Goal: Task Accomplishment & Management: Use online tool/utility

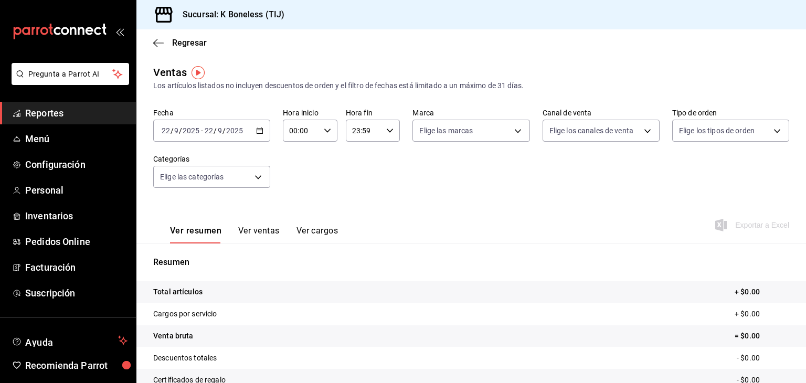
click at [229, 130] on input "2025" at bounding box center [235, 130] width 18 height 8
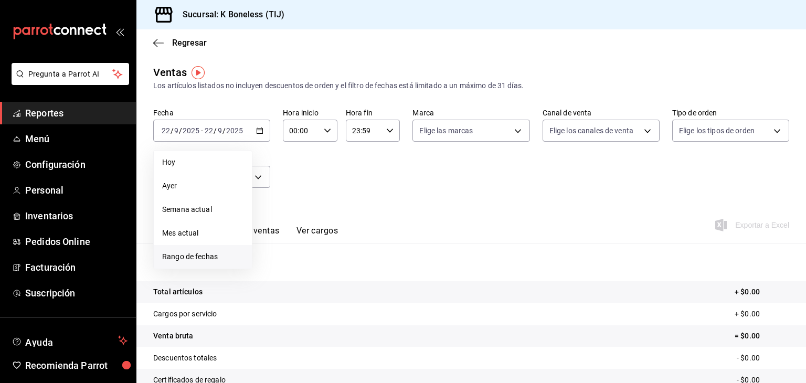
click at [196, 254] on span "Rango de fechas" at bounding box center [202, 256] width 81 height 11
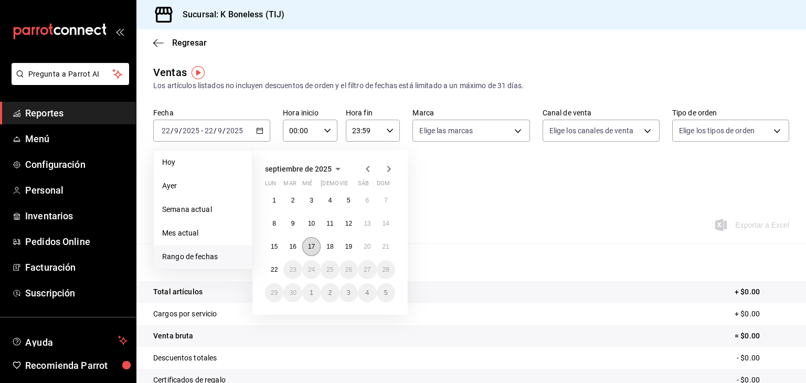
click at [306, 242] on button "17" at bounding box center [311, 246] width 18 height 19
click at [308, 243] on abbr "17" at bounding box center [311, 246] width 7 height 7
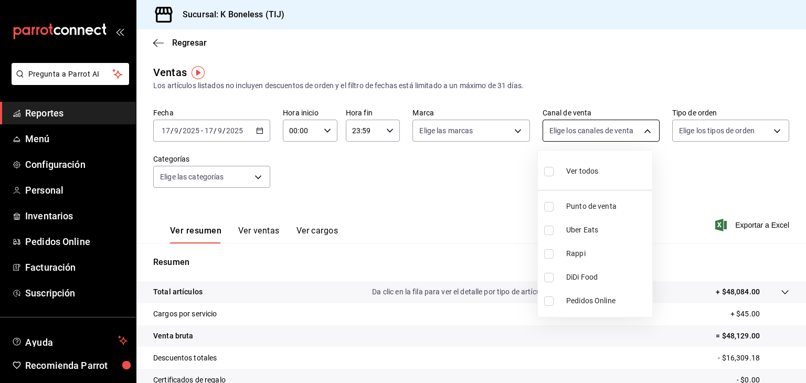
click at [560, 130] on body "Pregunta a Parrot AI Reportes Menú Configuración Personal Inventarios Pedidos O…" at bounding box center [403, 191] width 806 height 383
click at [545, 280] on input "checkbox" at bounding box center [548, 277] width 9 height 9
checkbox input "true"
type input "DIDI_FOOD"
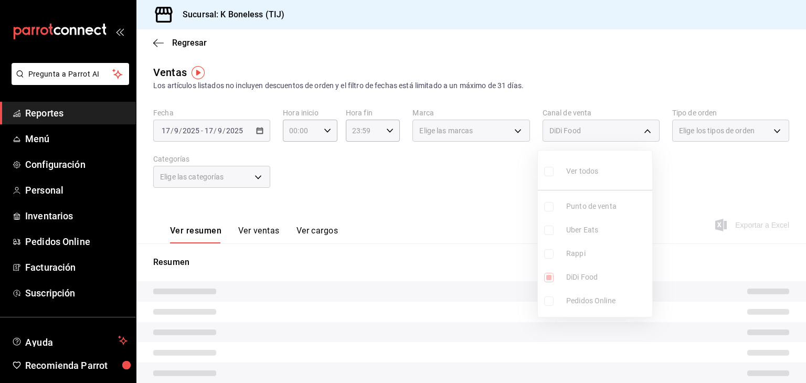
click at [554, 78] on div at bounding box center [403, 191] width 806 height 383
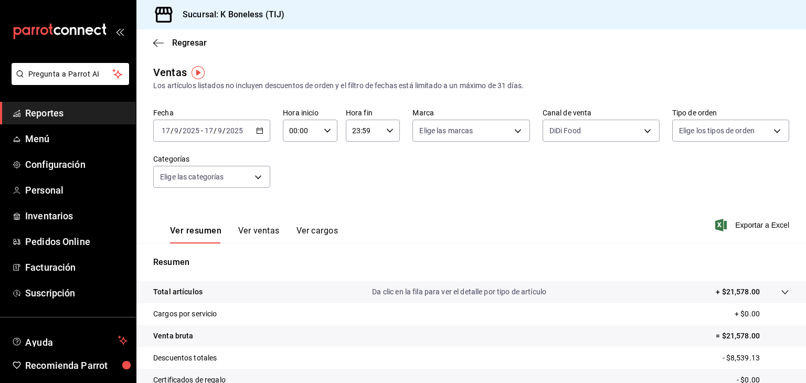
click at [264, 233] on button "Ver ventas" at bounding box center [258, 235] width 41 height 18
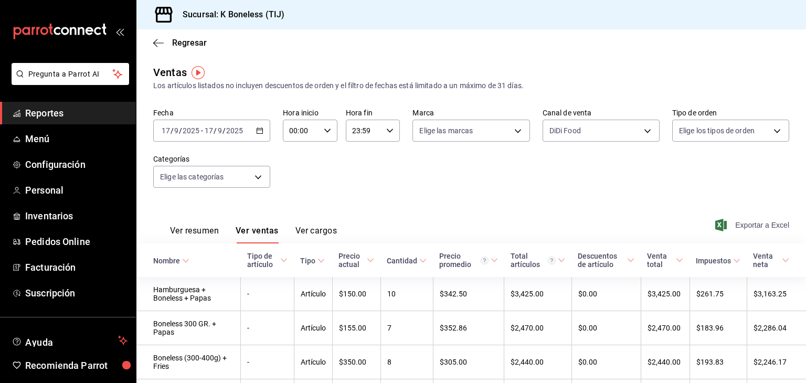
click at [730, 230] on span "Exportar a Excel" at bounding box center [753, 225] width 72 height 13
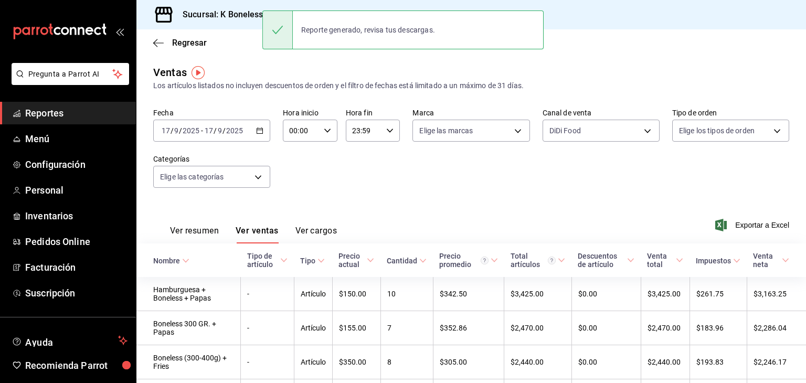
click at [248, 131] on div "[DATE] [DATE] - [DATE] [DATE]" at bounding box center [211, 131] width 117 height 22
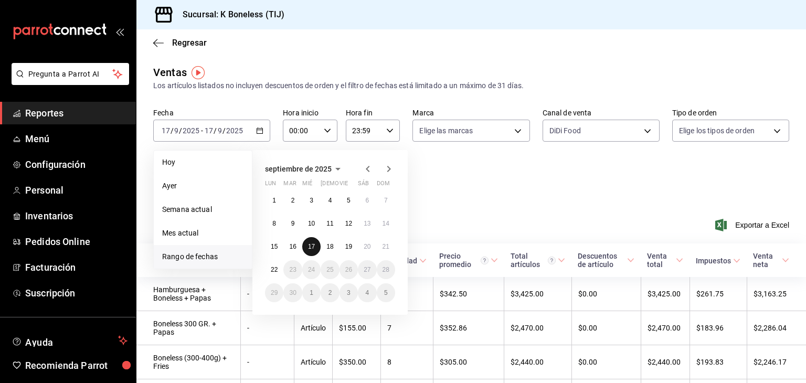
click at [313, 247] on abbr "17" at bounding box center [311, 246] width 7 height 7
click at [390, 250] on button "21" at bounding box center [386, 246] width 18 height 19
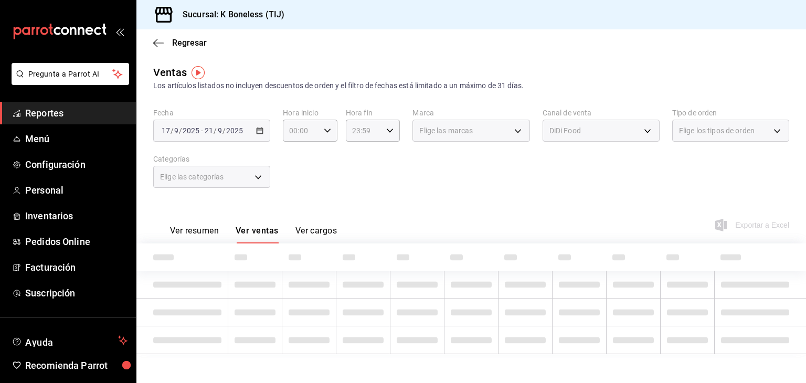
click at [511, 198] on div "Fecha [DATE] [DATE] - [DATE] [DATE] Hora inicio 00:00 Hora inicio Hora fin 23:5…" at bounding box center [471, 154] width 636 height 92
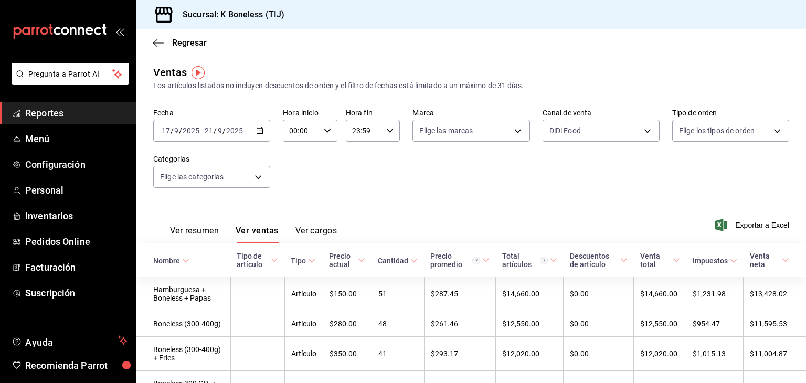
click at [722, 233] on div "Ver resumen Ver ventas Ver cargos Exportar a Excel" at bounding box center [470, 221] width 669 height 43
click at [737, 227] on span "Exportar a Excel" at bounding box center [753, 225] width 72 height 13
